Goal: Information Seeking & Learning: Check status

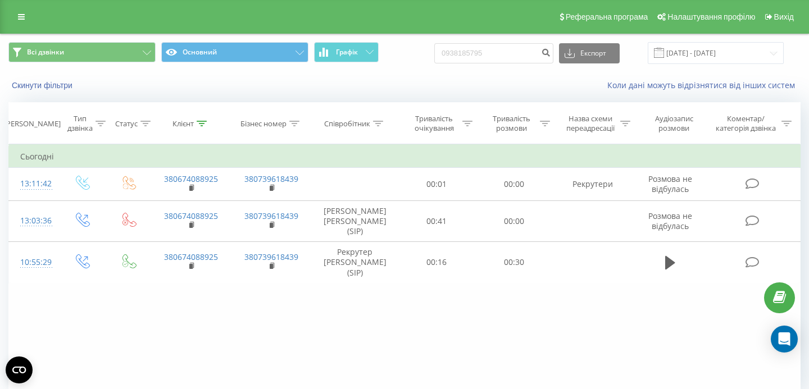
type input "0938185795"
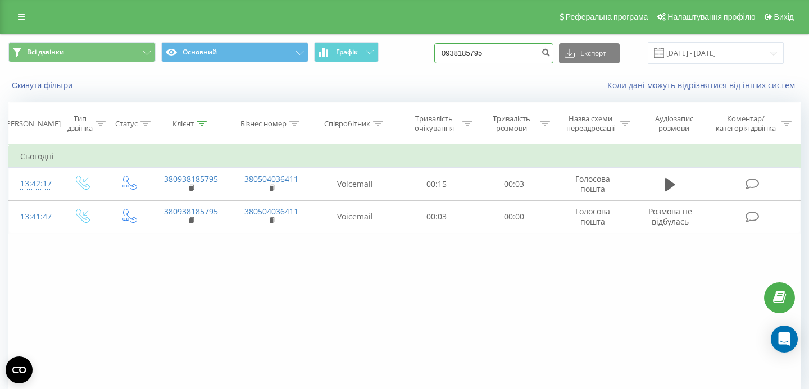
click at [487, 53] on input "0938185795" at bounding box center [493, 53] width 119 height 20
click at [495, 55] on input "0938185795" at bounding box center [493, 53] width 119 height 20
paste input "+38 (097) 559-44-53"
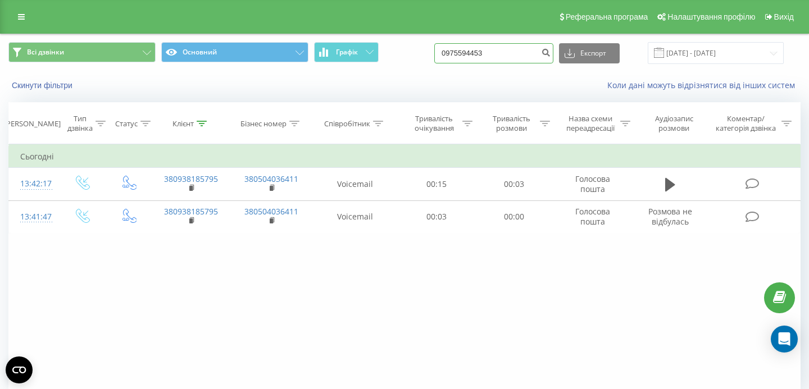
type input "0975594453"
click at [492, 54] on input "0975594453" at bounding box center [493, 53] width 119 height 20
paste input "[PHONE_NUMBER]"
type input "0934405518"
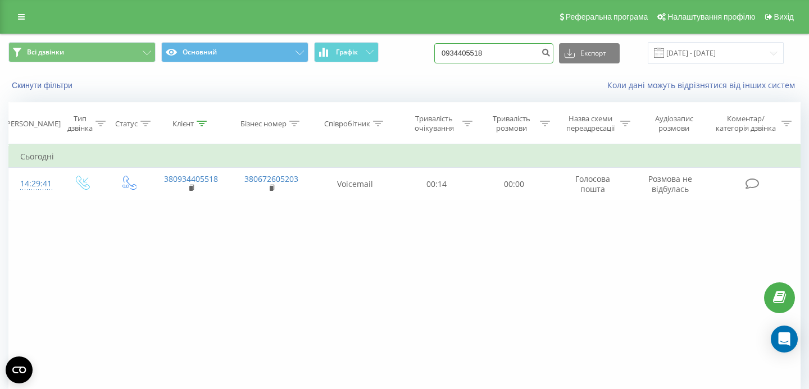
click at [498, 51] on input "0934405518" at bounding box center [493, 53] width 119 height 20
paste input "+38 (093) 440-55-"
type input "0934405518"
